Goal: Transaction & Acquisition: Purchase product/service

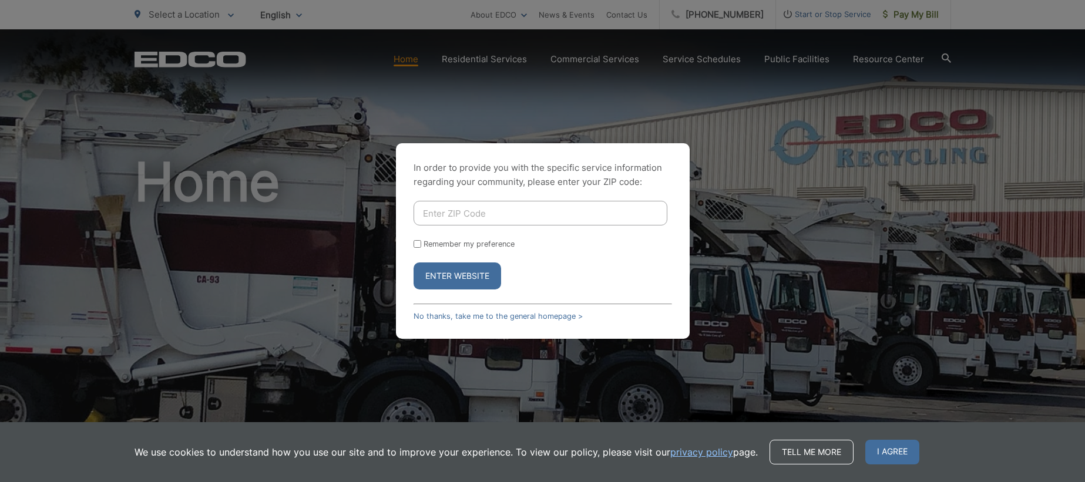
click at [434, 215] on input "Enter ZIP Code" at bounding box center [540, 213] width 254 height 25
type input "92029"
click at [461, 275] on button "Enter Website" at bounding box center [457, 276] width 88 height 27
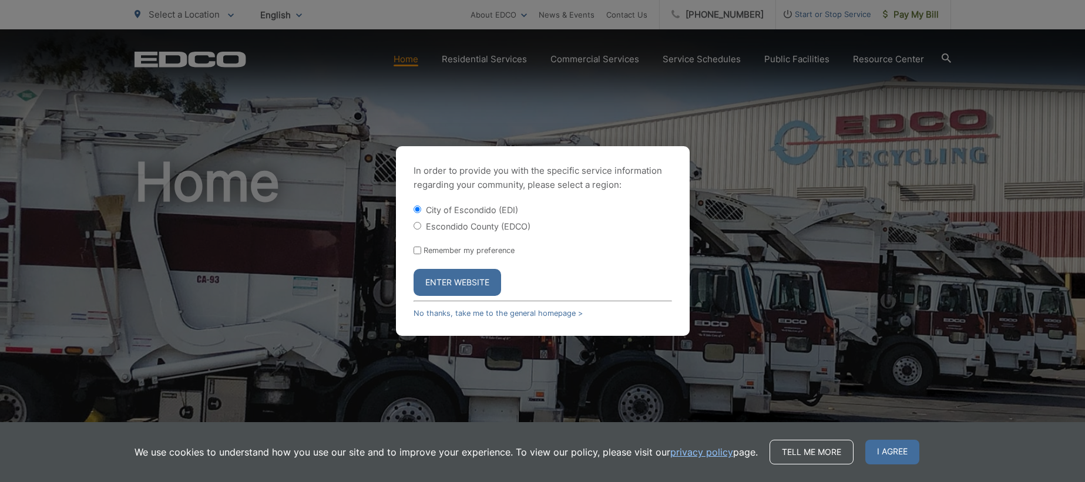
click at [414, 223] on input "Escondido County (EDCO)" at bounding box center [417, 226] width 8 height 8
radio input "true"
click at [457, 278] on button "Enter Website" at bounding box center [457, 282] width 88 height 27
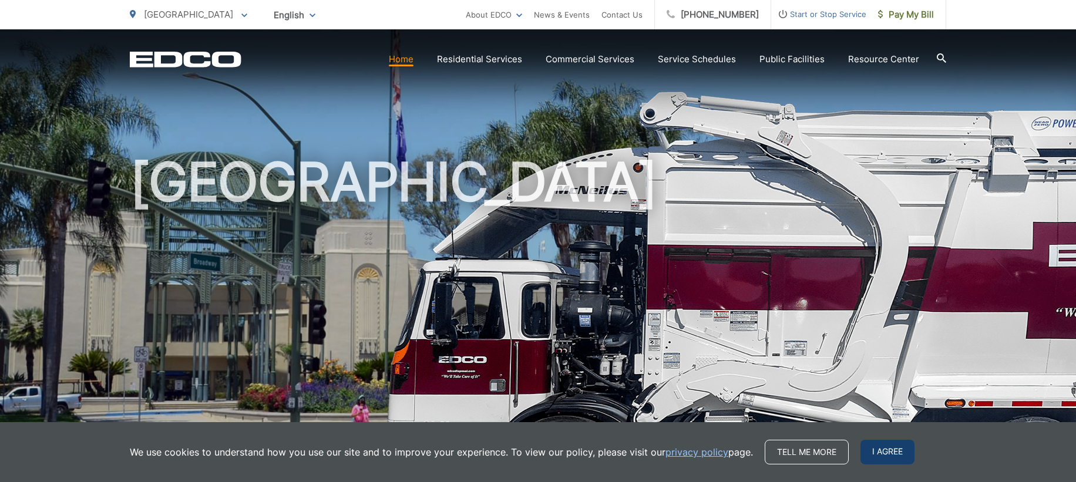
click at [871, 450] on span "I agree" at bounding box center [887, 452] width 54 height 25
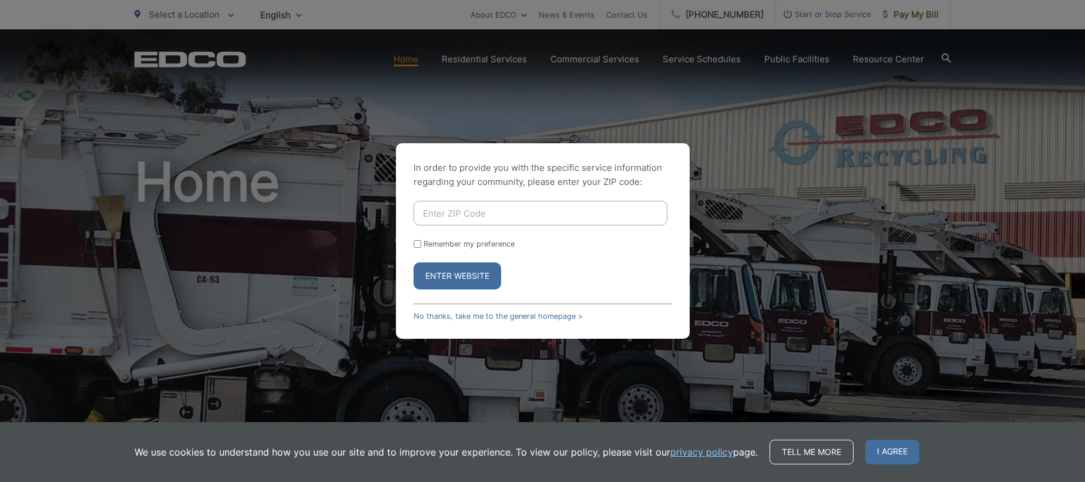
click at [446, 213] on input "Enter ZIP Code" at bounding box center [540, 213] width 254 height 25
type input "92029"
click at [465, 280] on button "Enter Website" at bounding box center [457, 276] width 88 height 27
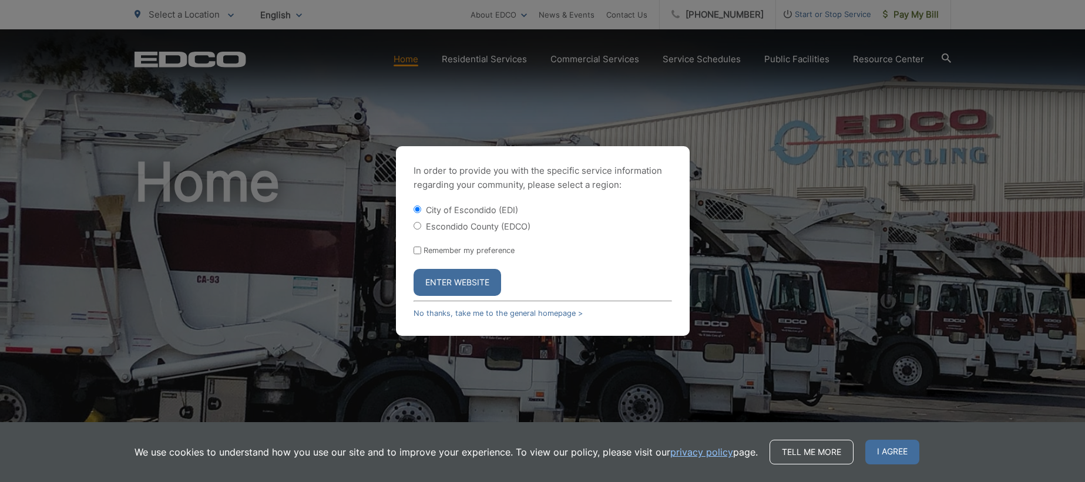
click at [412, 227] on div "In order to provide you with the specific service information regarding your co…" at bounding box center [543, 241] width 294 height 190
click at [416, 226] on input "Escondido County (EDCO)" at bounding box center [417, 226] width 8 height 8
radio input "true"
click at [461, 283] on button "Enter Website" at bounding box center [457, 282] width 88 height 27
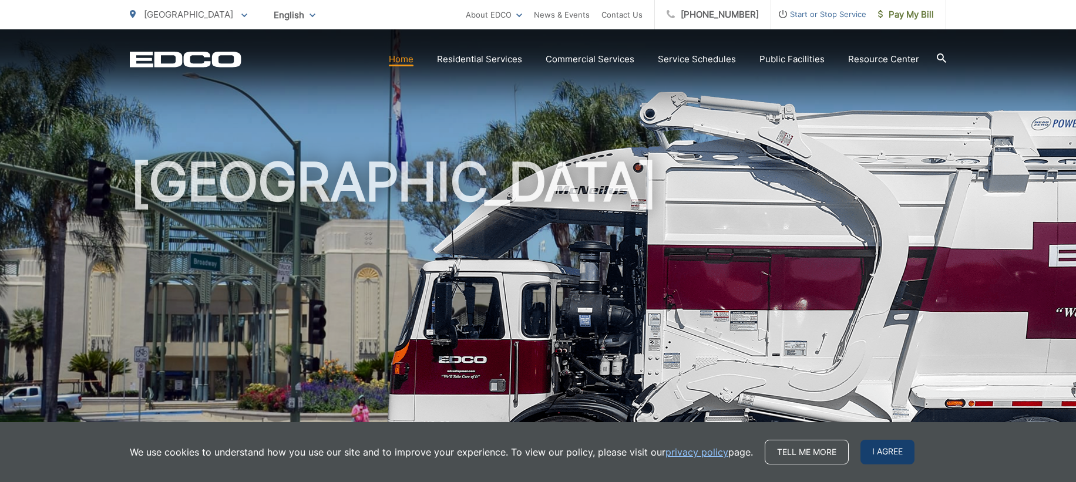
click at [888, 449] on span "I agree" at bounding box center [887, 452] width 54 height 25
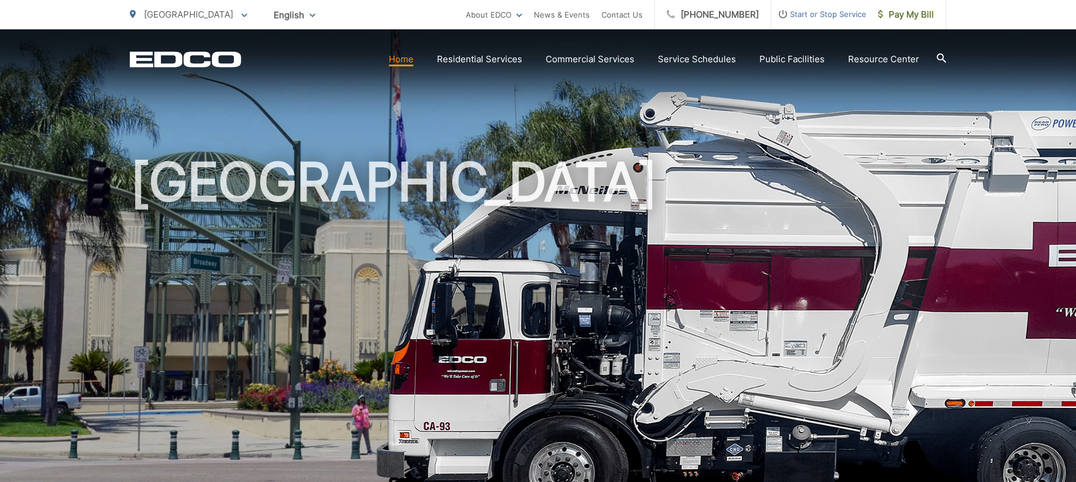
click at [944, 59] on icon at bounding box center [941, 57] width 9 height 9
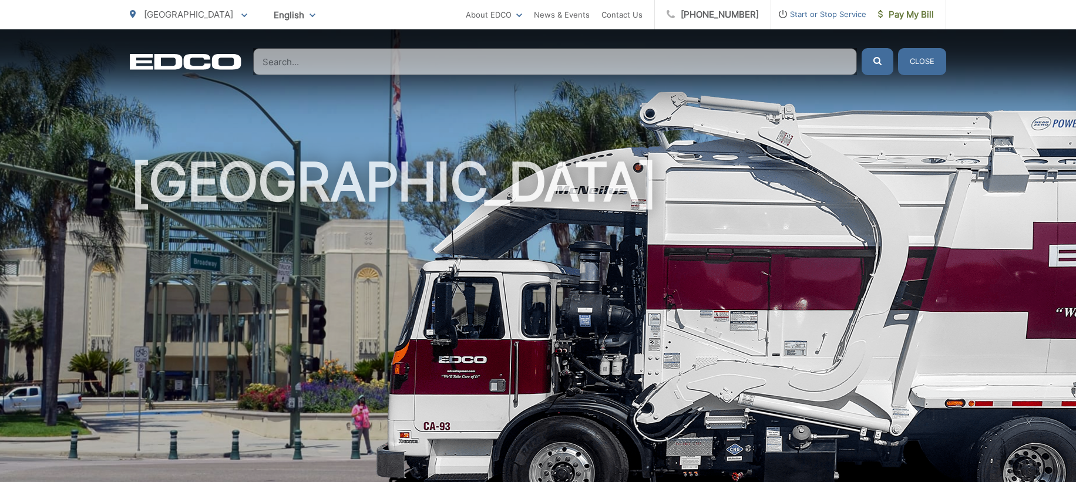
click at [355, 65] on input "Search" at bounding box center [555, 61] width 604 height 27
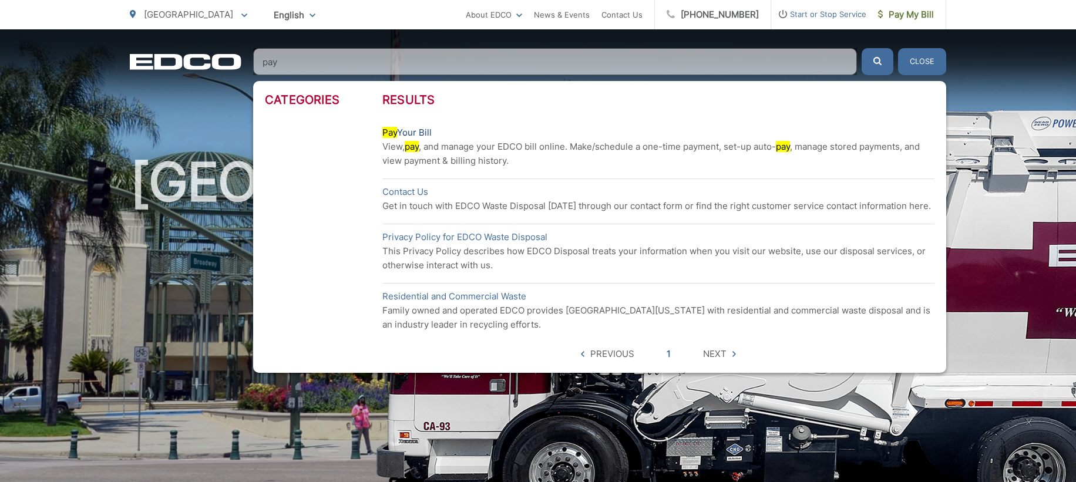
type input "pay"
click at [388, 134] on mark "Pay" at bounding box center [389, 132] width 15 height 11
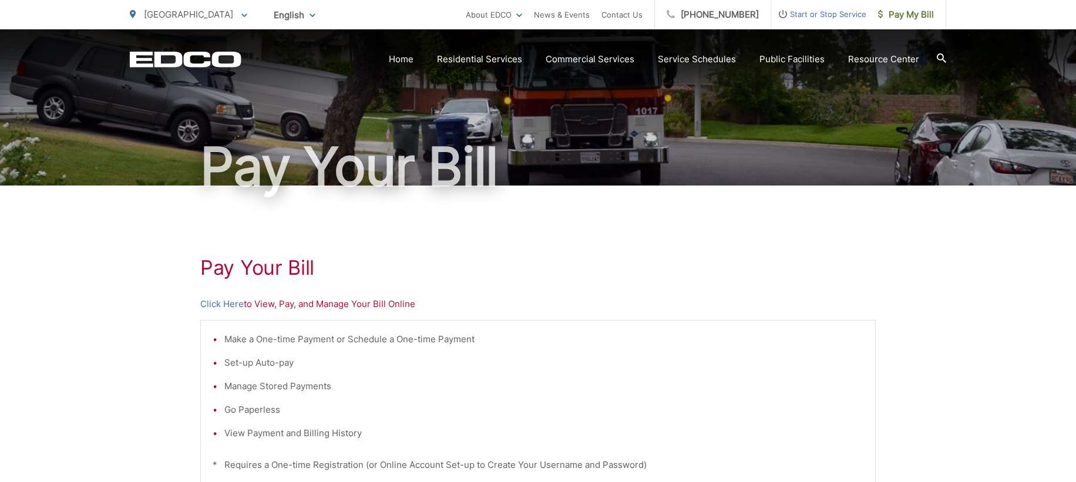
scroll to position [79, 0]
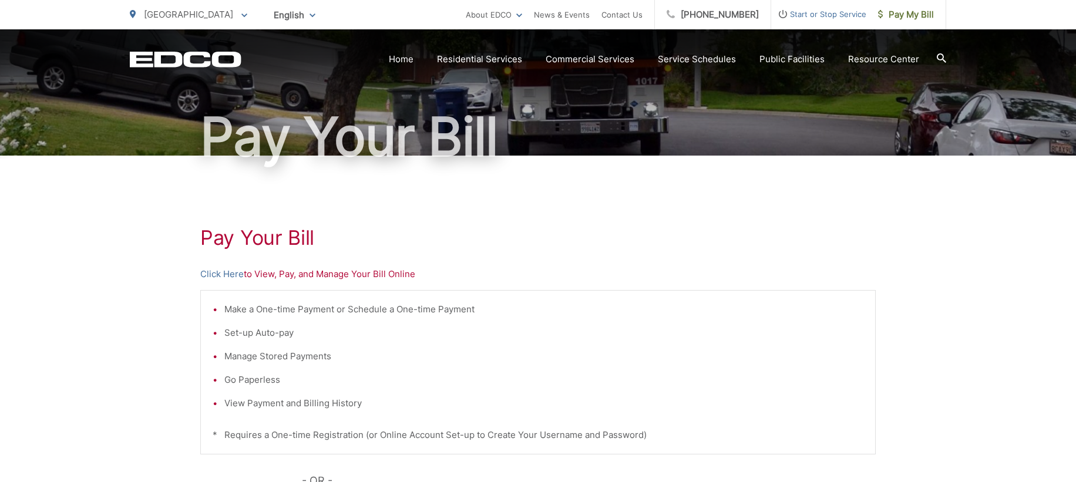
click at [265, 281] on div "Pay Your Bill Click Here to View, Pay, and Manage Your Bill Online Make a One-t…" at bounding box center [537, 419] width 675 height 527
click at [228, 275] on link "Click Here" at bounding box center [221, 274] width 43 height 14
